Goal: Task Accomplishment & Management: Manage account settings

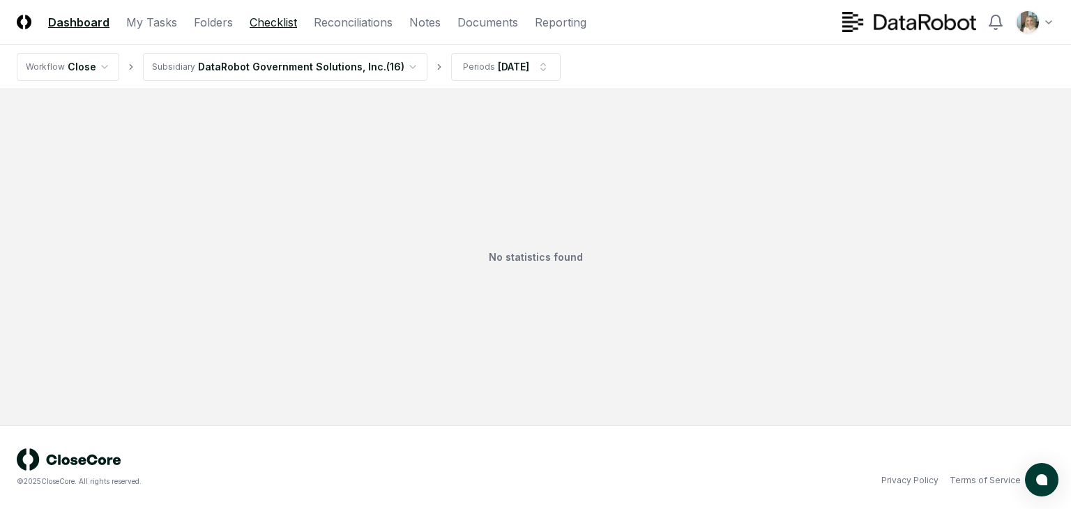
click at [268, 26] on link "Checklist" at bounding box center [273, 22] width 47 height 17
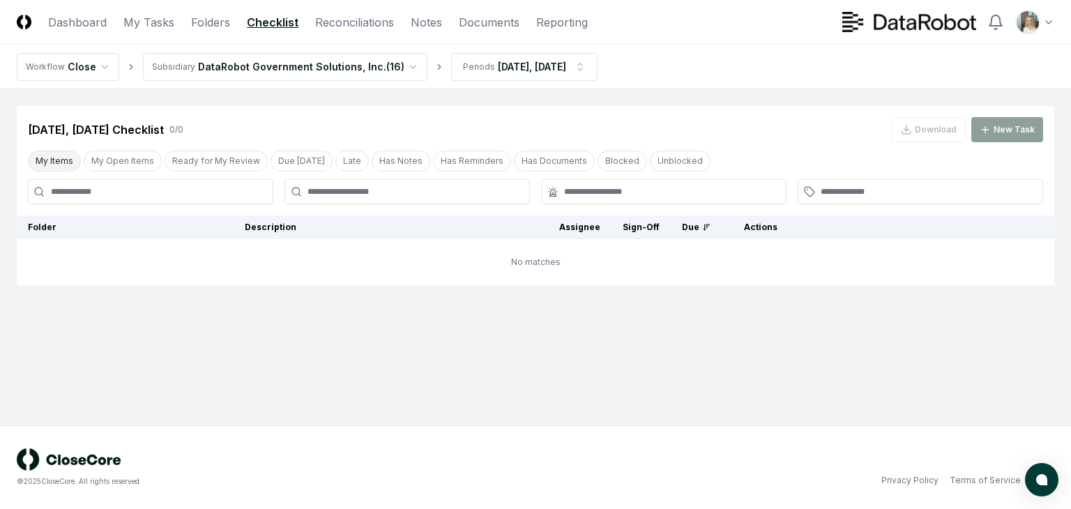
click at [58, 158] on button "My Items" at bounding box center [54, 161] width 53 height 21
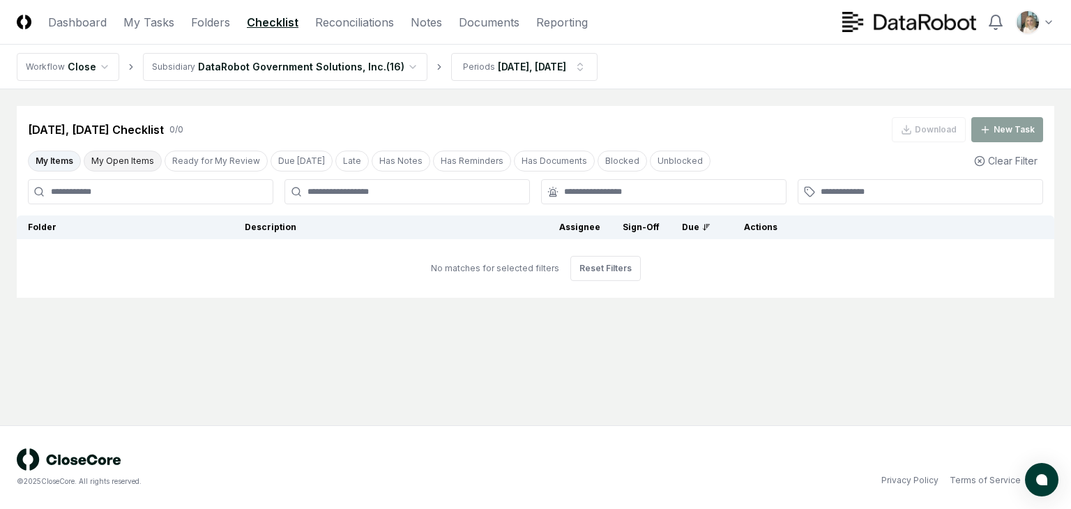
click at [135, 159] on button "My Open Items" at bounding box center [123, 161] width 78 height 21
click at [400, 68] on html "CloseCore Dashboard My Tasks Folders Checklist Reconciliations Notes Documents …" at bounding box center [535, 254] width 1071 height 509
